Goal: Information Seeking & Learning: Check status

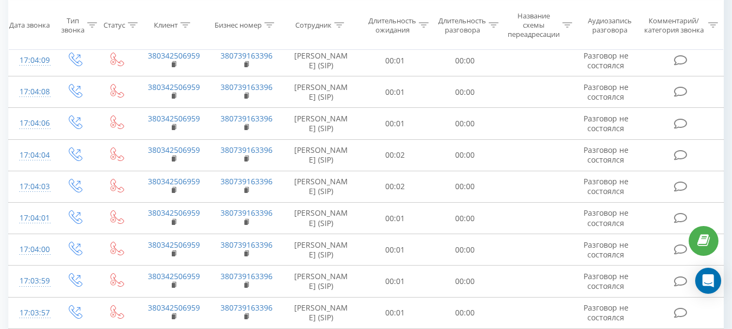
scroll to position [671, 0]
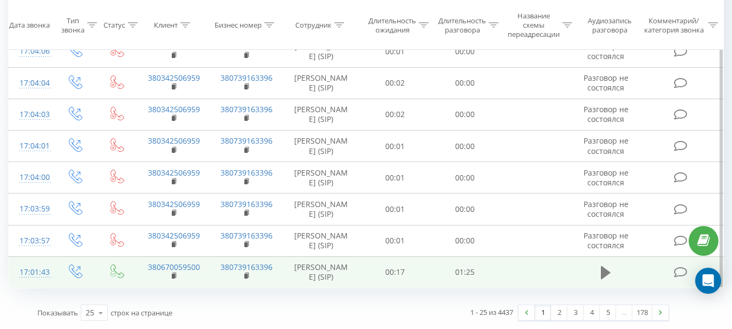
click at [602, 269] on icon at bounding box center [606, 272] width 10 height 13
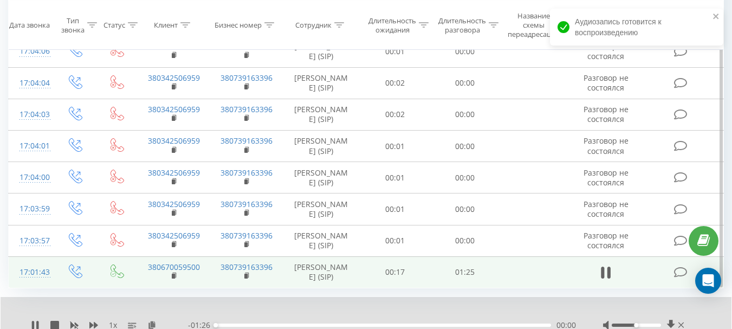
scroll to position [713, 0]
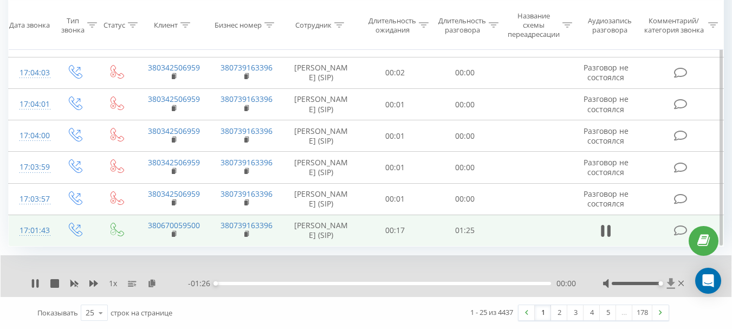
drag, startPoint x: 638, startPoint y: 283, endPoint x: 666, endPoint y: 284, distance: 28.2
click at [666, 284] on div at bounding box center [644, 283] width 83 height 11
click at [680, 283] on icon at bounding box center [680, 283] width 5 height 9
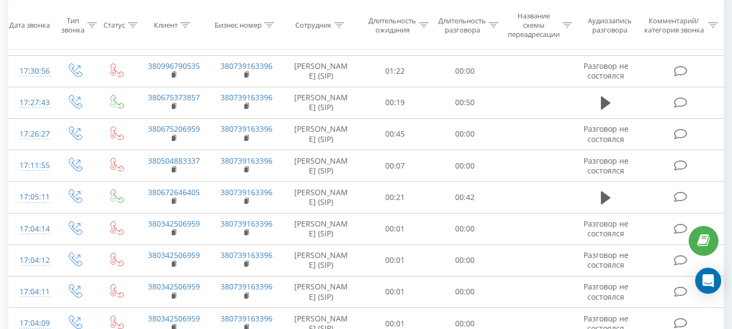
scroll to position [0, 0]
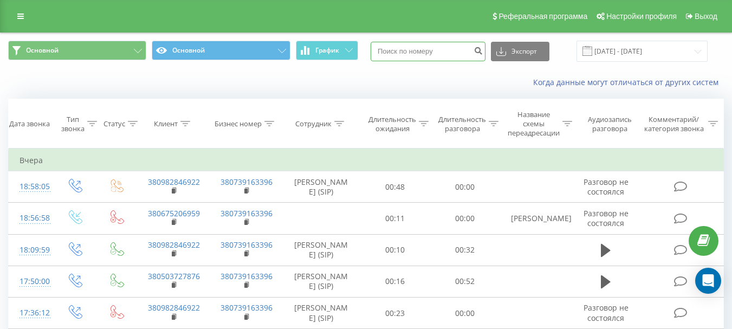
click at [423, 53] on input at bounding box center [427, 51] width 115 height 19
type input "380504565359"
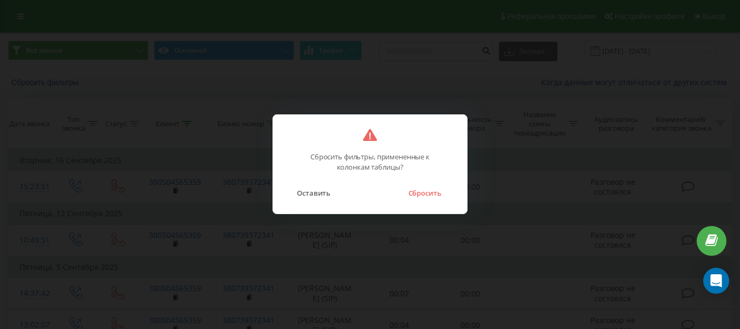
click at [425, 197] on button "Сбросить" at bounding box center [424, 193] width 44 height 14
